Goal: Information Seeking & Learning: Learn about a topic

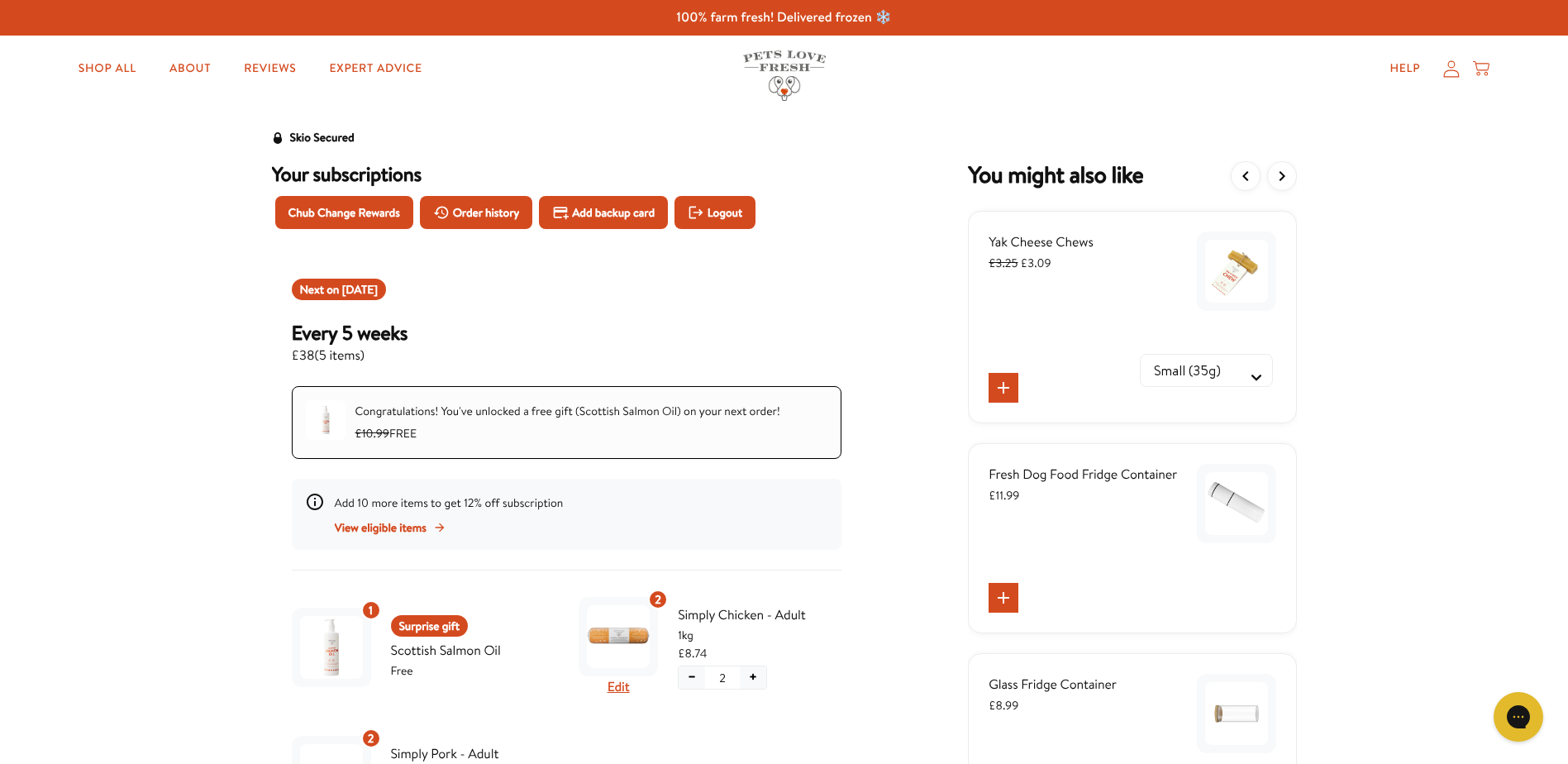
click at [1452, 73] on icon at bounding box center [1452, 69] width 17 height 18
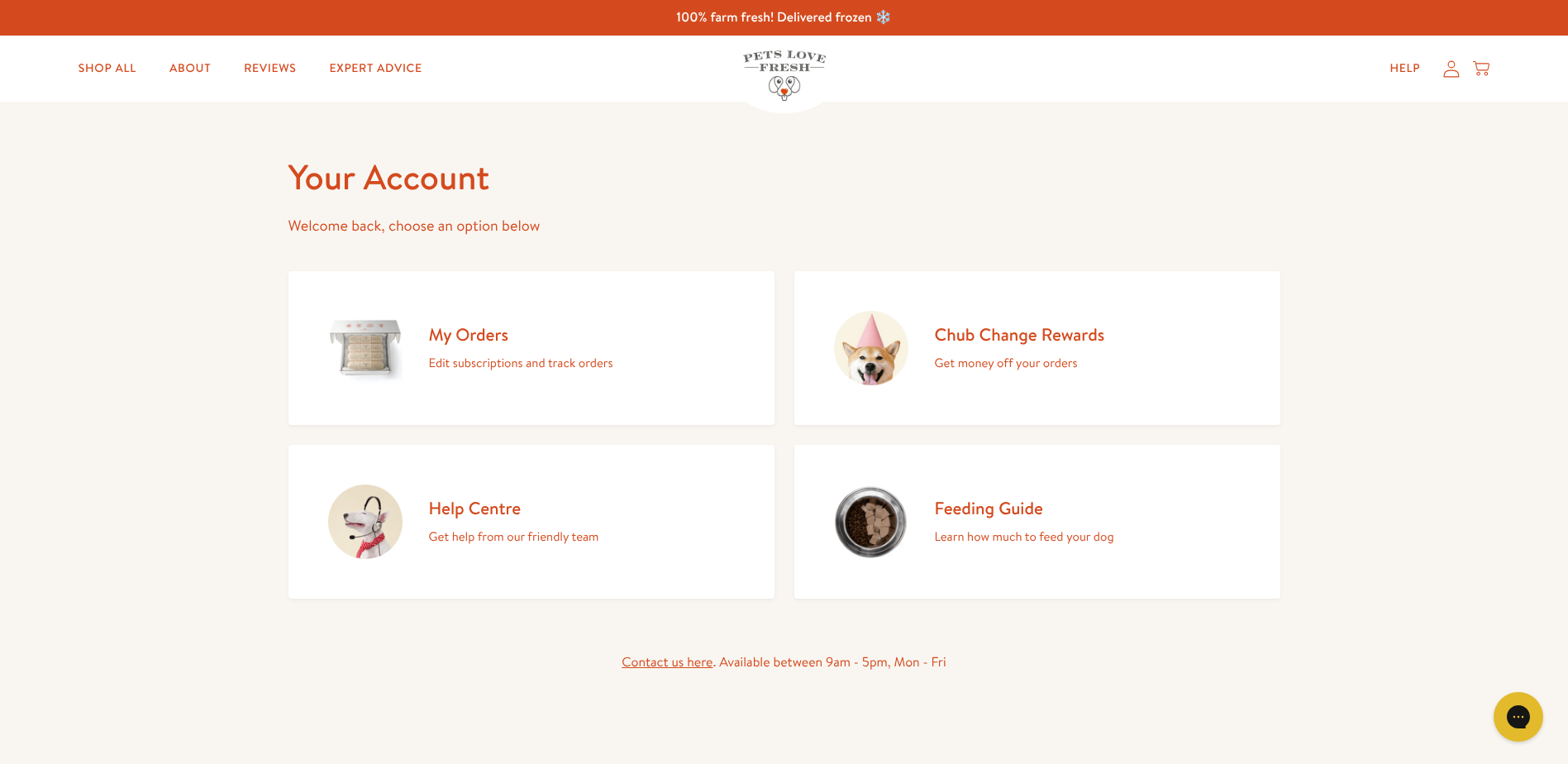
click at [1448, 75] on icon at bounding box center [1452, 69] width 17 height 18
click at [1000, 360] on p "Get money off your orders" at bounding box center [1020, 362] width 170 height 21
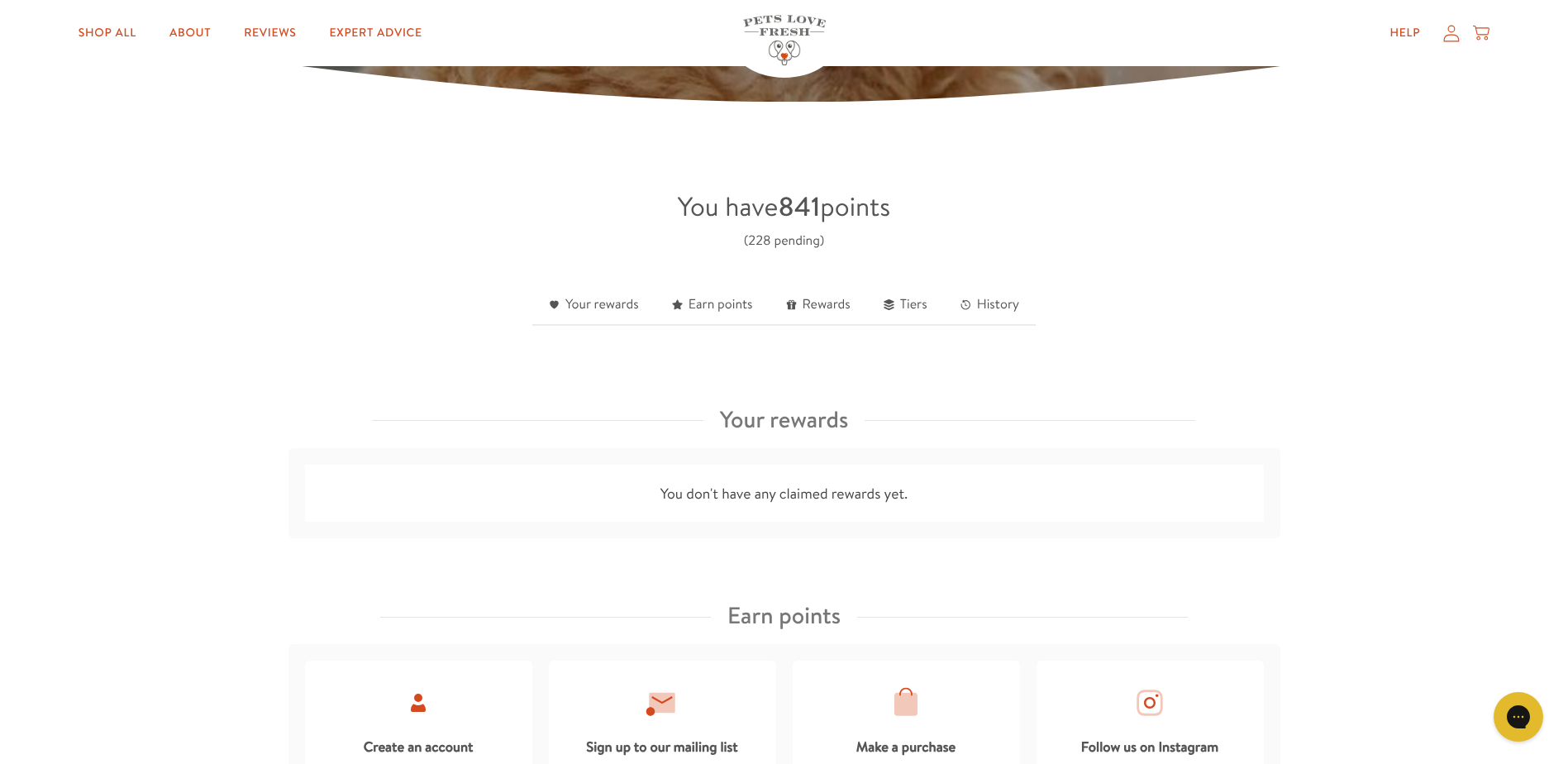
scroll to position [248, 0]
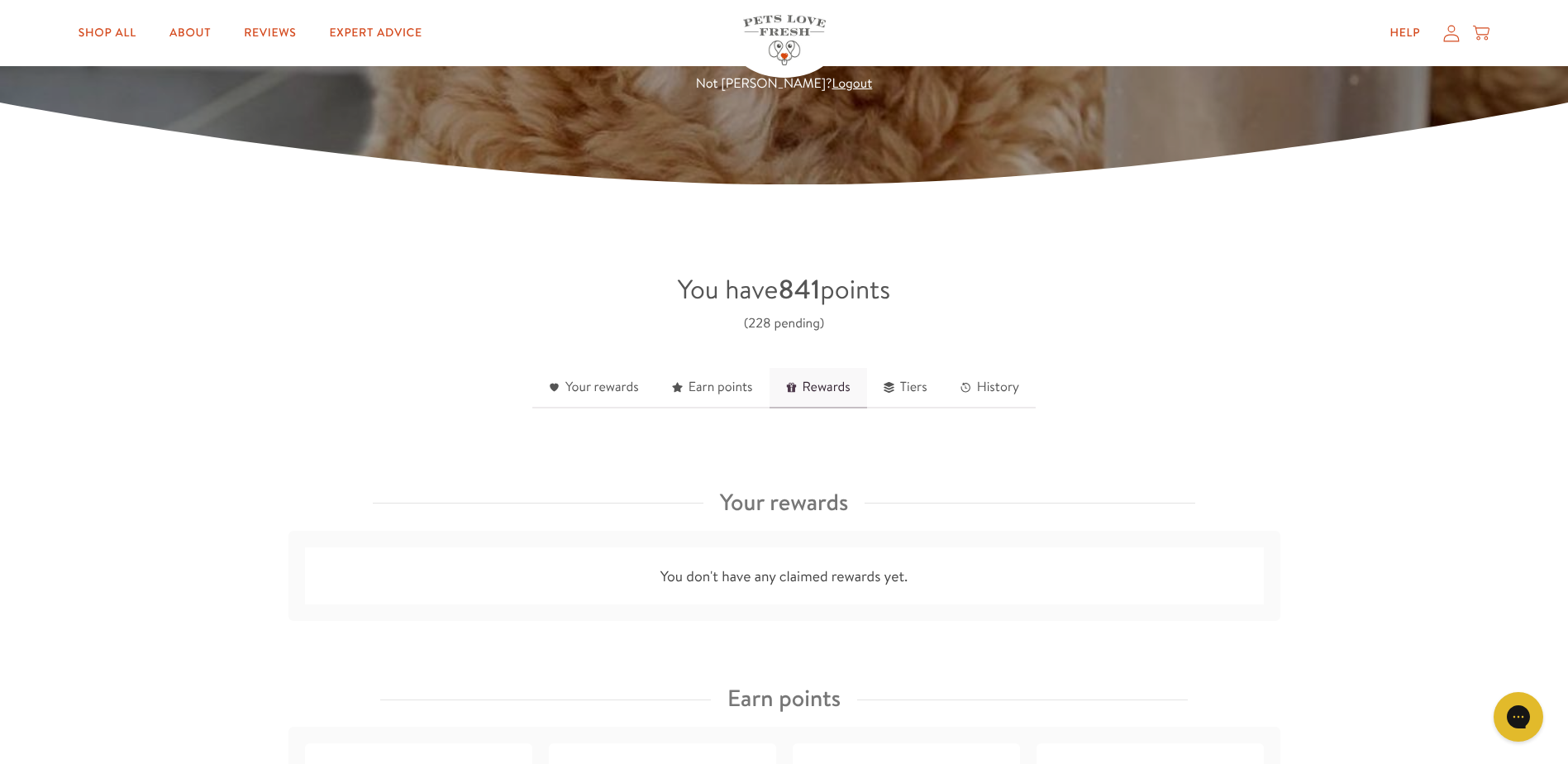
click at [818, 388] on link "Rewards" at bounding box center [818, 388] width 97 height 40
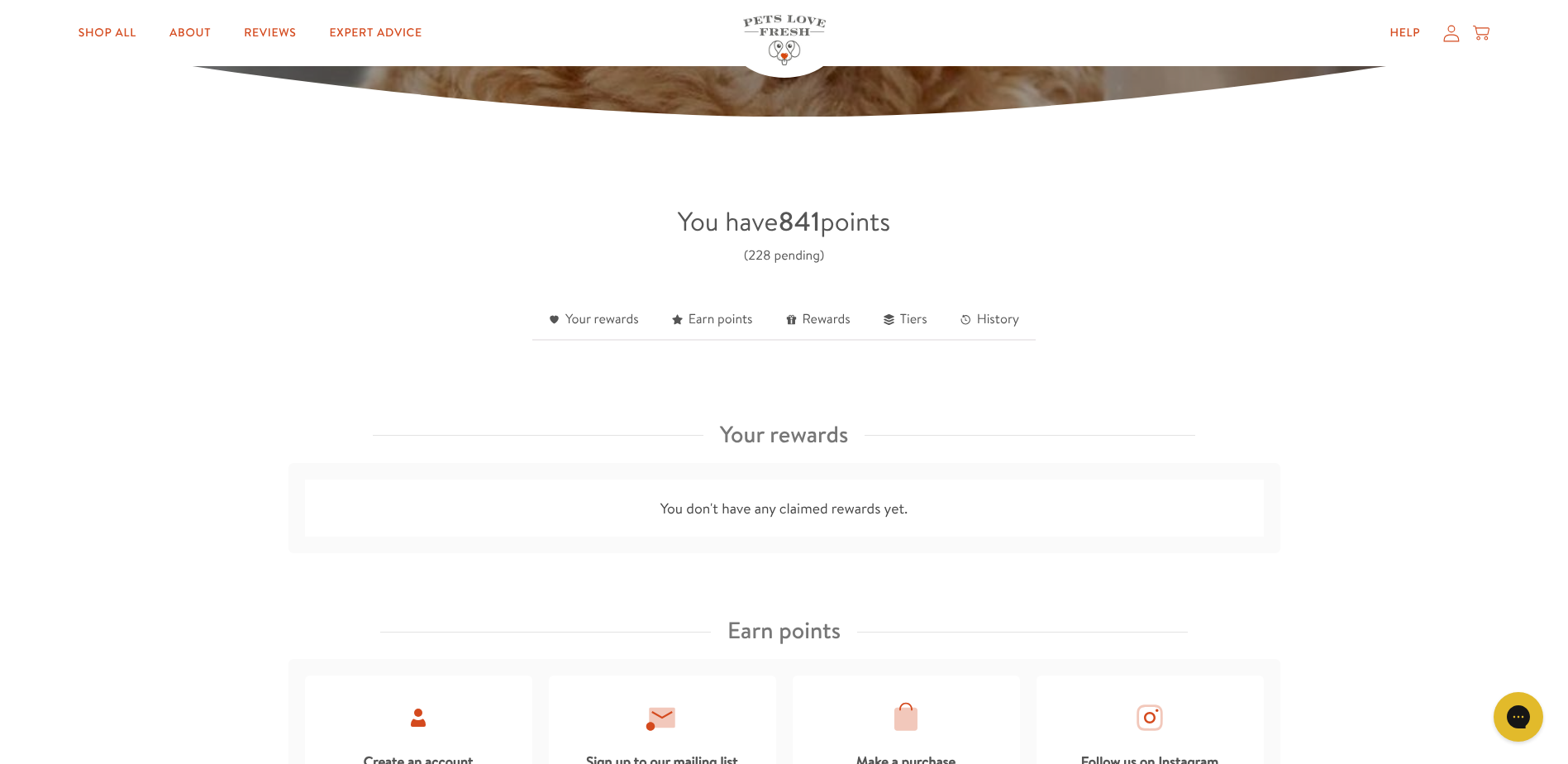
scroll to position [304, 0]
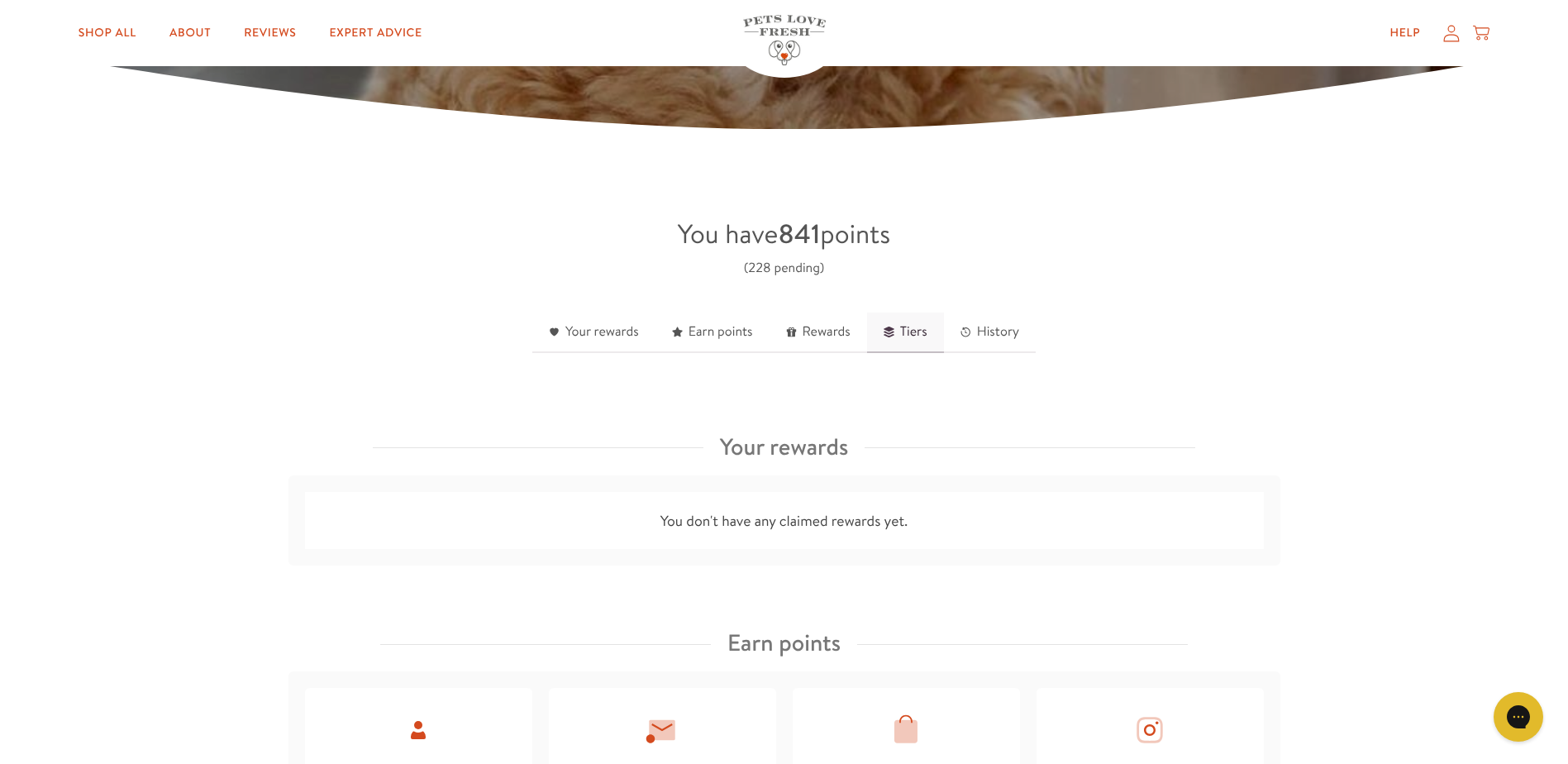
click at [906, 339] on link "Tiers" at bounding box center [906, 332] width 77 height 40
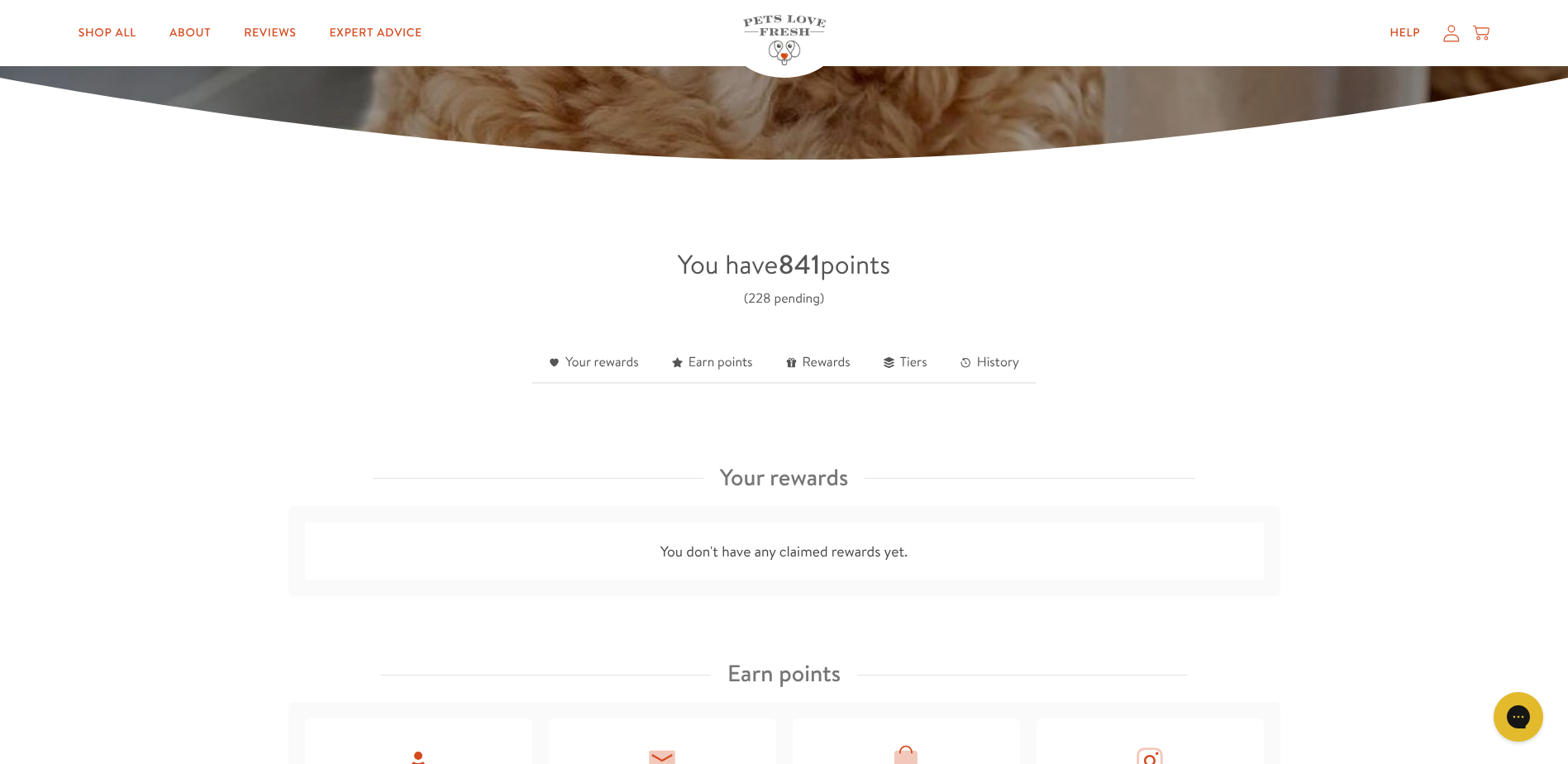
scroll to position [248, 0]
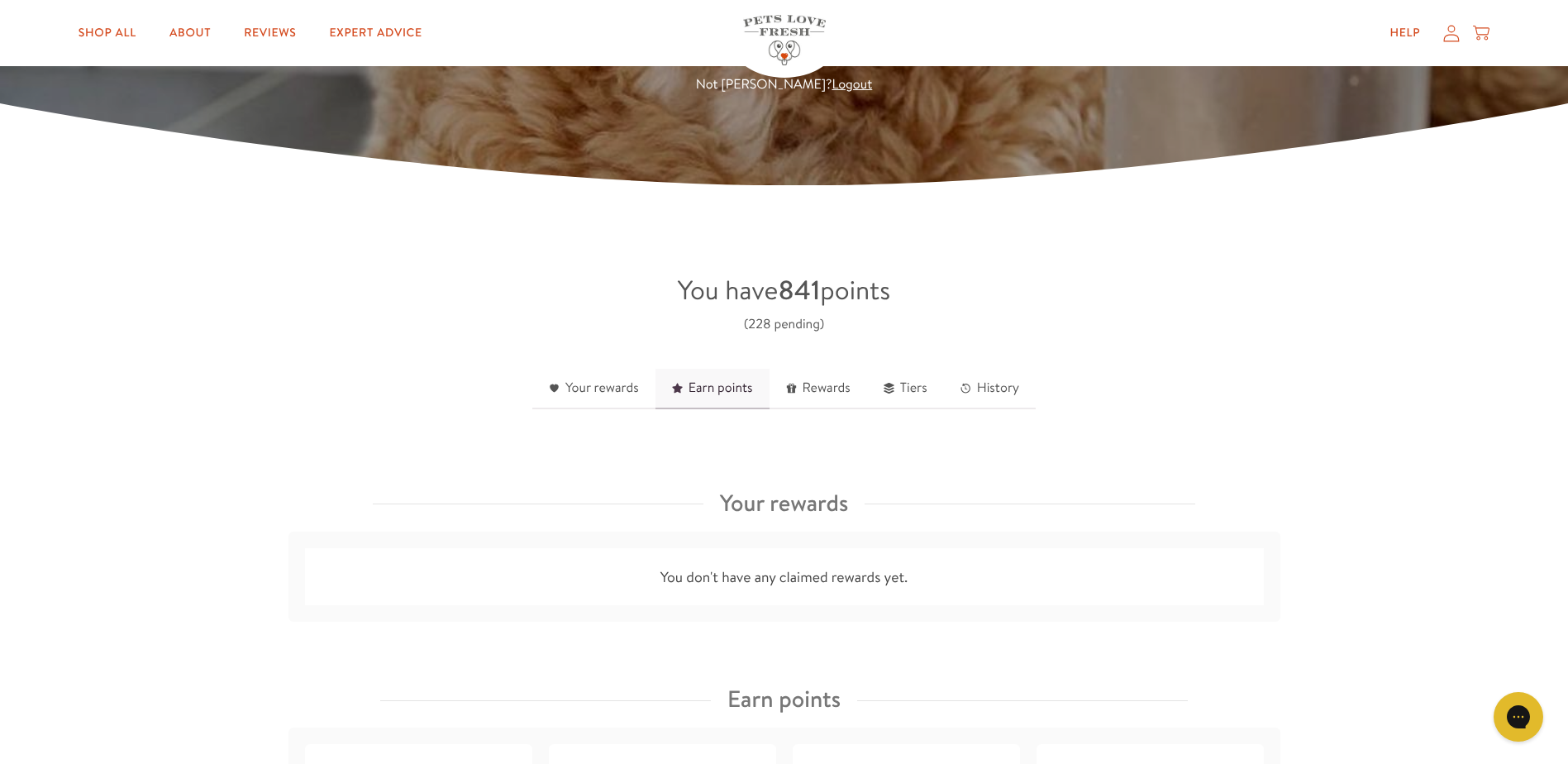
click at [710, 393] on link "Earn points" at bounding box center [713, 389] width 114 height 40
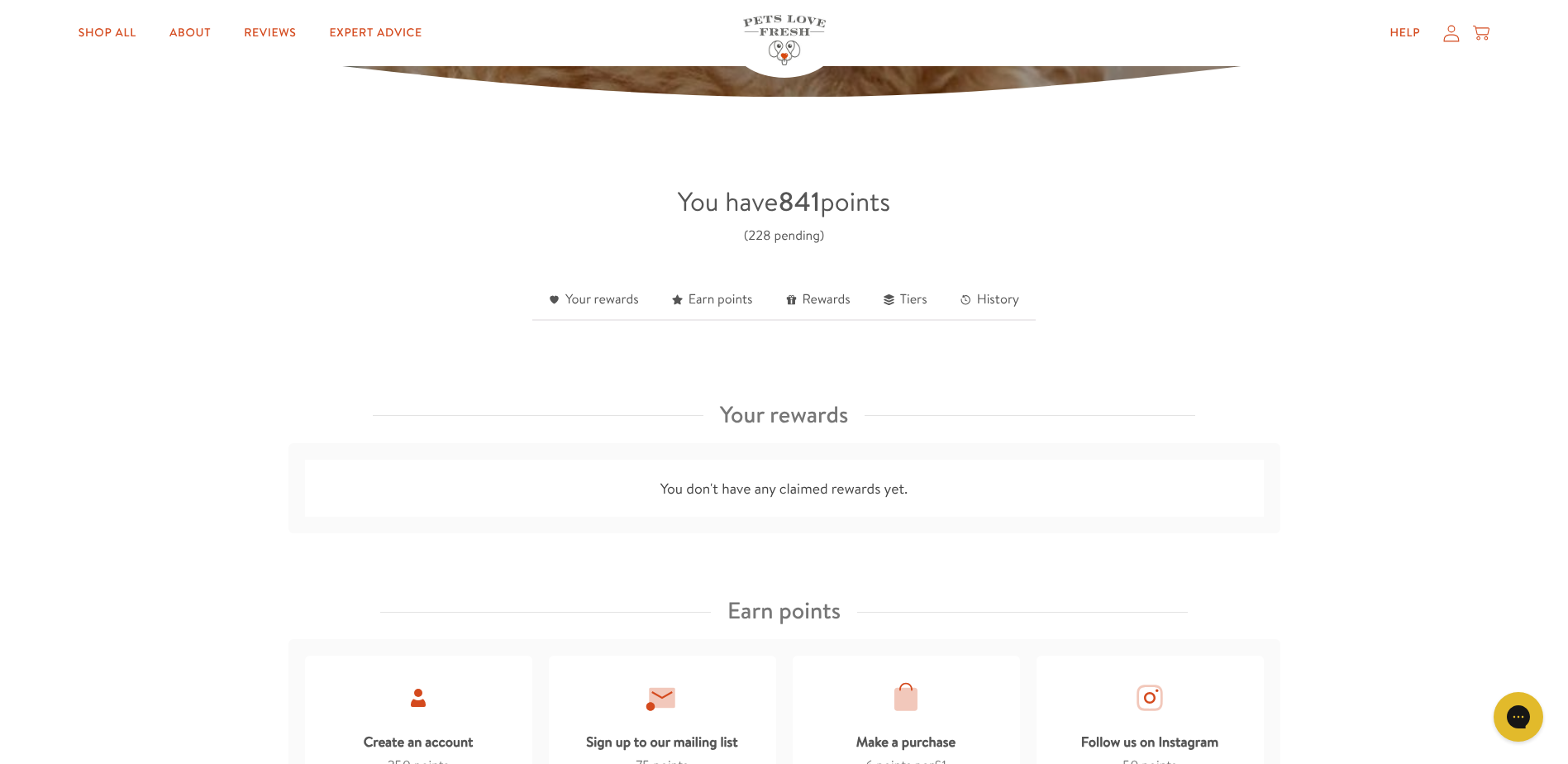
scroll to position [332, 0]
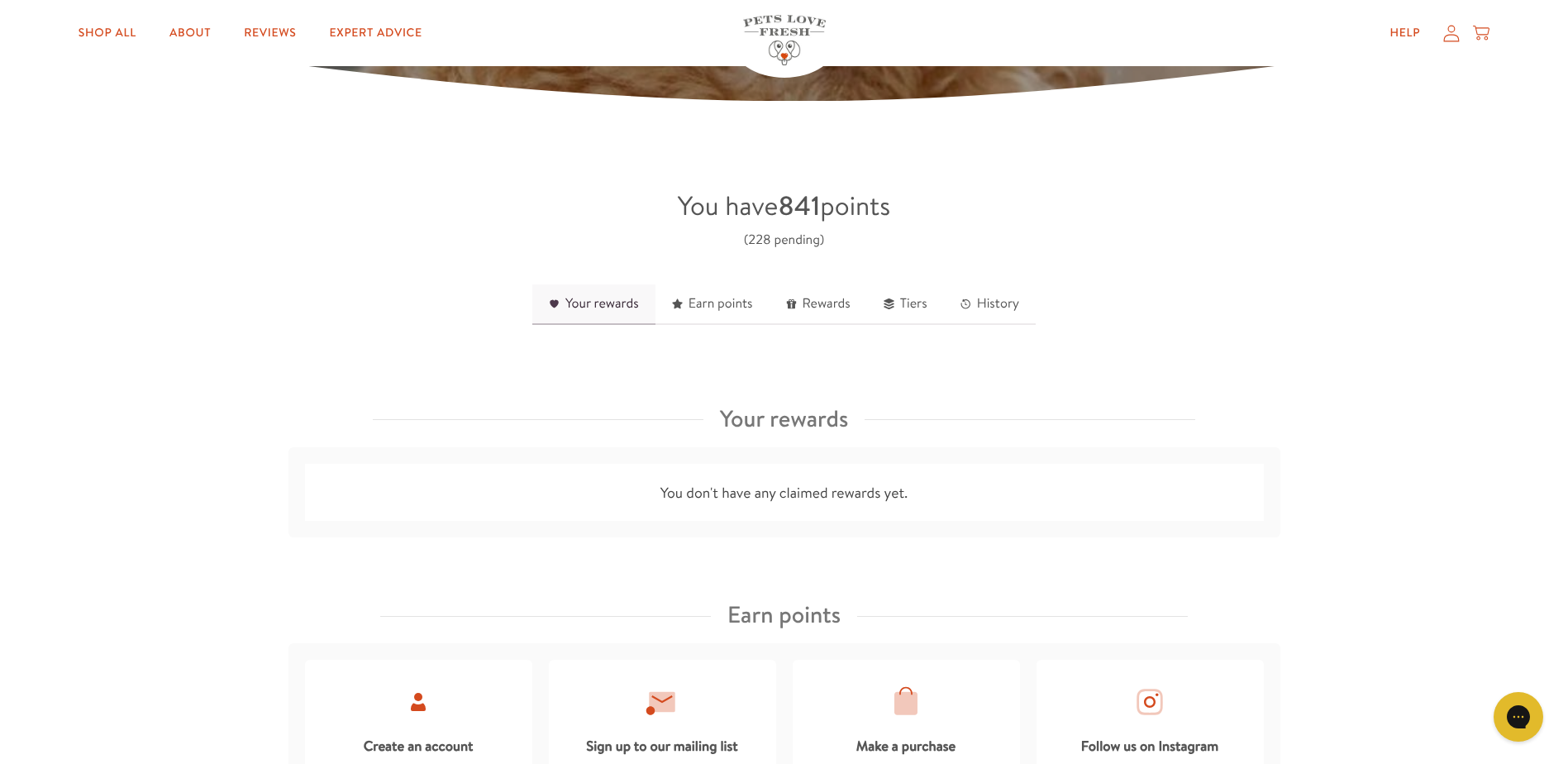
click at [612, 300] on link "Your rewards" at bounding box center [594, 304] width 123 height 40
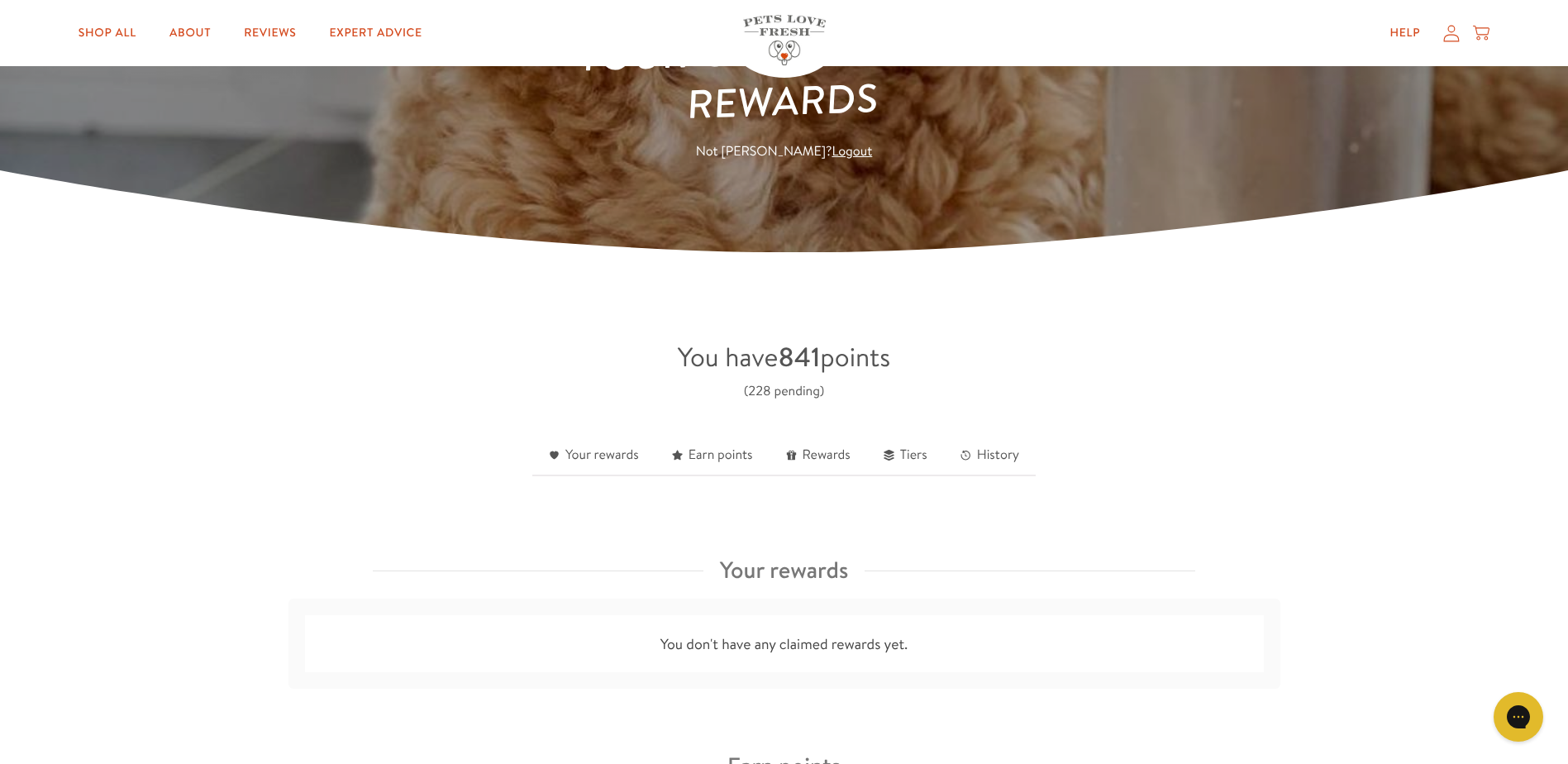
scroll to position [0, 0]
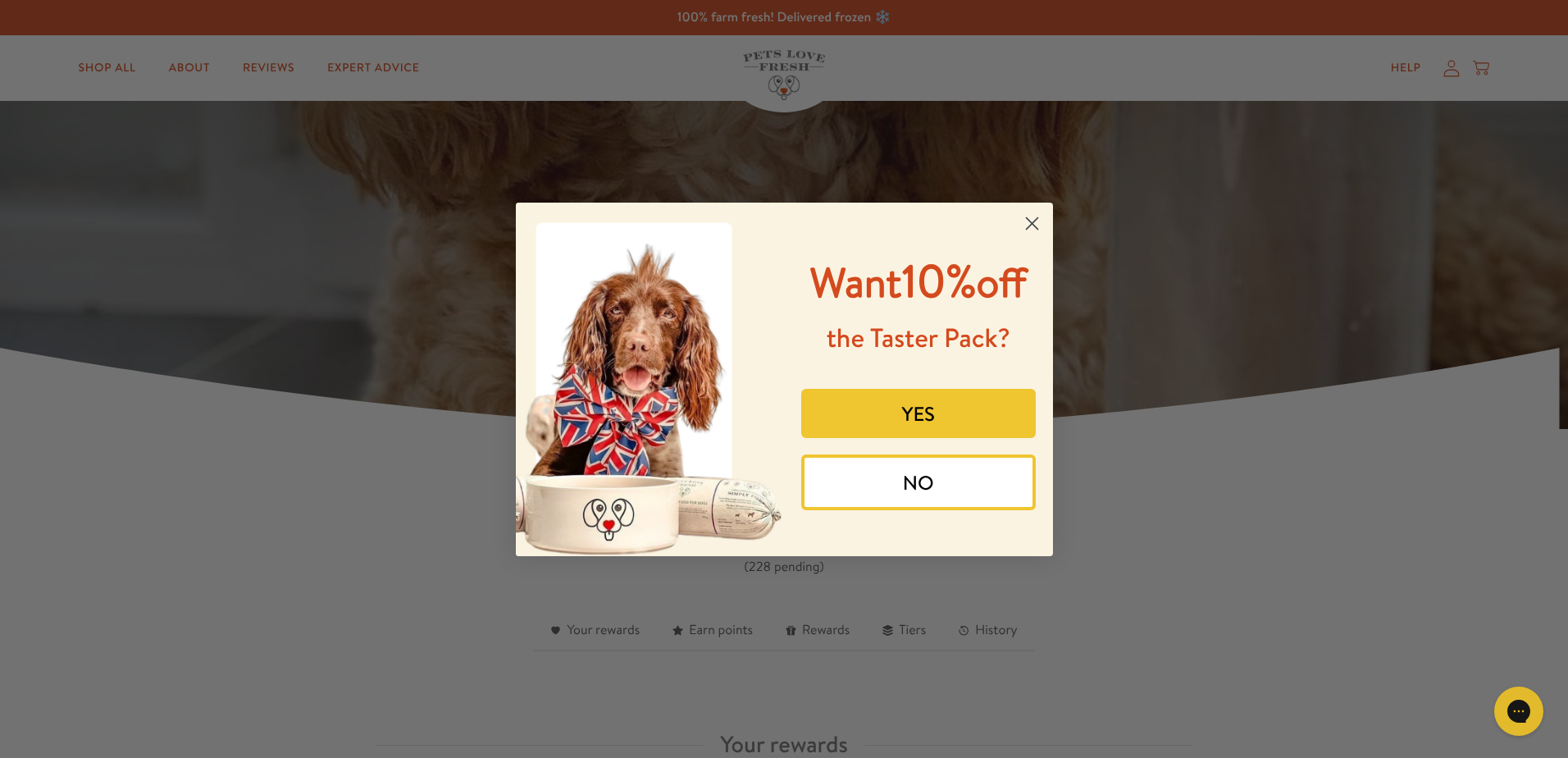
click at [1032, 225] on circle "Close dialog" at bounding box center [1031, 222] width 27 height 27
